Goal: Use online tool/utility: Use online tool/utility

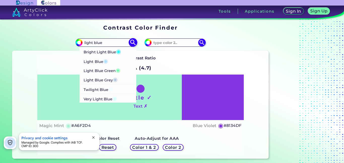
type input "light blue"
click at [122, 98] on li "Very Light Blue ◉" at bounding box center [108, 97] width 57 height 9
type input "#d5ffff"
type input "#D5FFFF"
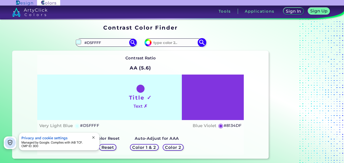
click at [182, 42] on input at bounding box center [175, 42] width 47 height 7
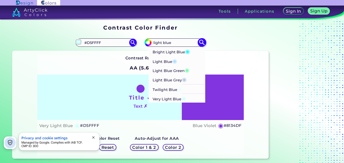
type input "light blue"
click at [183, 61] on li "Light Blue ◉" at bounding box center [177, 60] width 57 height 9
type input "#addfff"
type input "#ADDFFF"
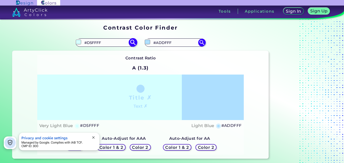
click at [105, 43] on input "#D5FFFF" at bounding box center [106, 42] width 47 height 7
type input "b"
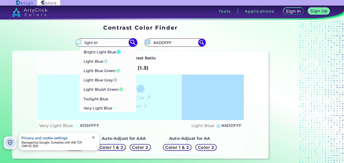
type input "light bl"
click at [116, 99] on li "Twilight Blue ◉" at bounding box center [108, 97] width 57 height 9
type input "#eefdff"
type input "#EEFDFF"
